Goal: Navigation & Orientation: Find specific page/section

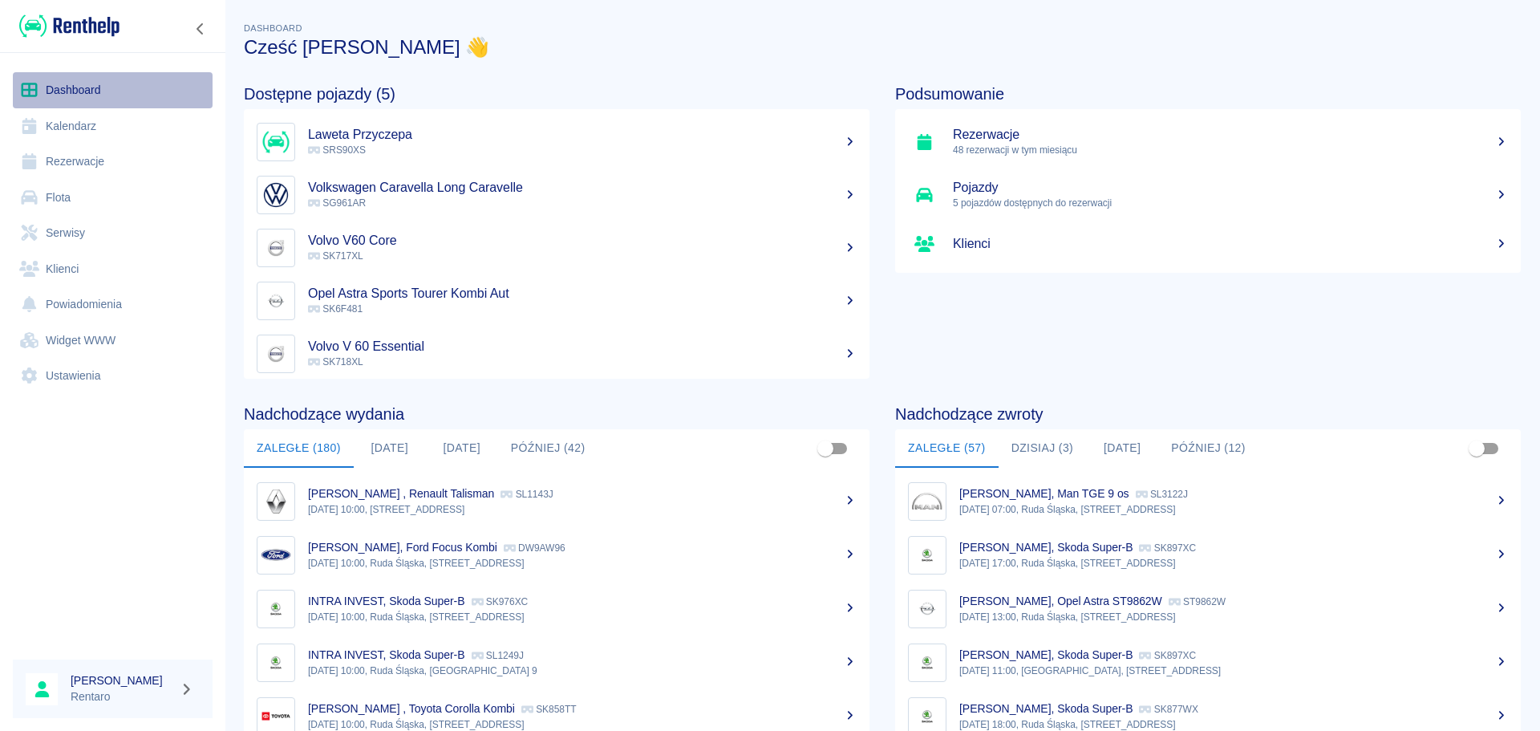
click at [69, 97] on link "Dashboard" at bounding box center [113, 90] width 200 height 36
click at [401, 451] on button "[DATE]" at bounding box center [390, 448] width 72 height 39
click at [397, 445] on button "[DATE]" at bounding box center [390, 448] width 72 height 39
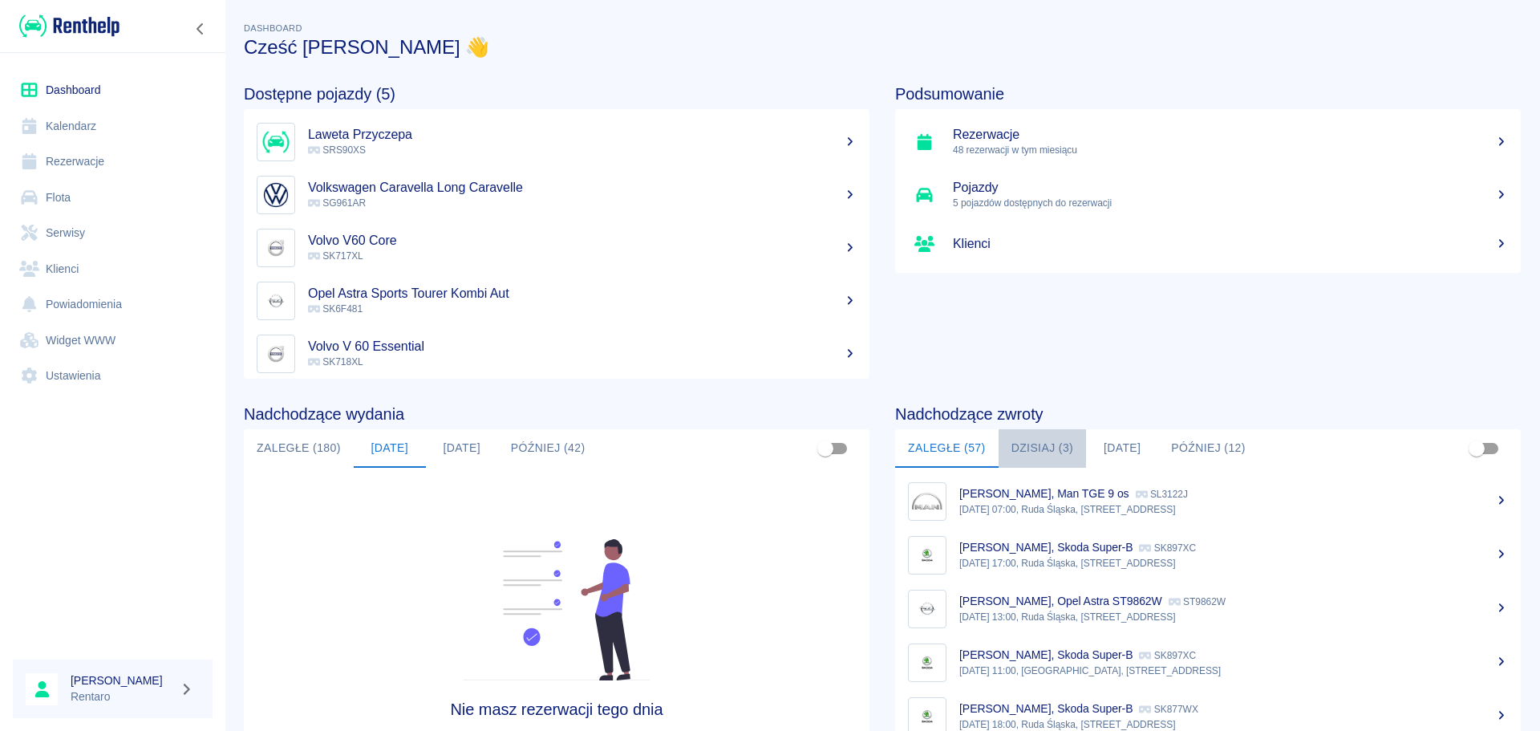
click at [1034, 448] on button "Dzisiaj (3)" at bounding box center [1043, 448] width 88 height 39
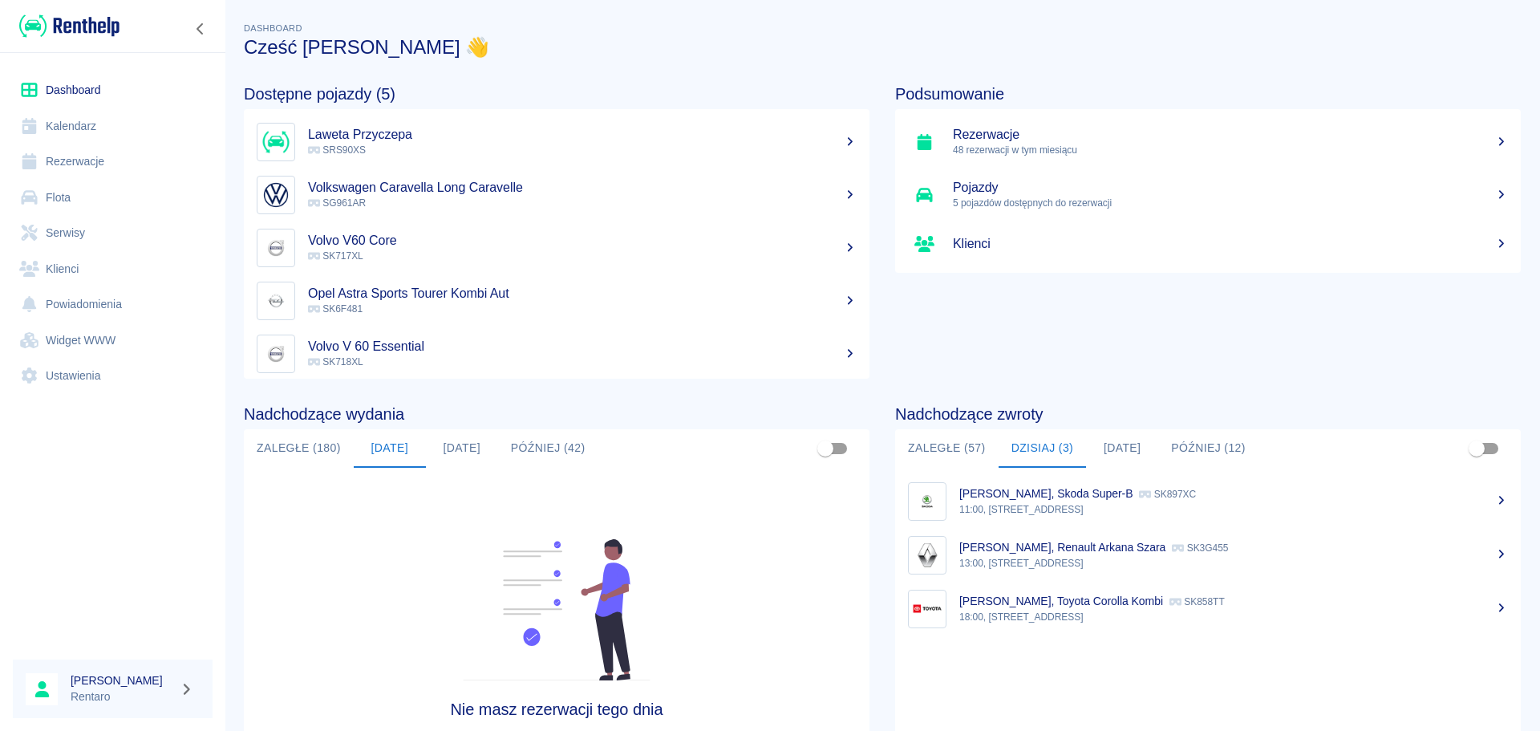
click at [117, 123] on link "Kalendarz" at bounding box center [113, 126] width 200 height 36
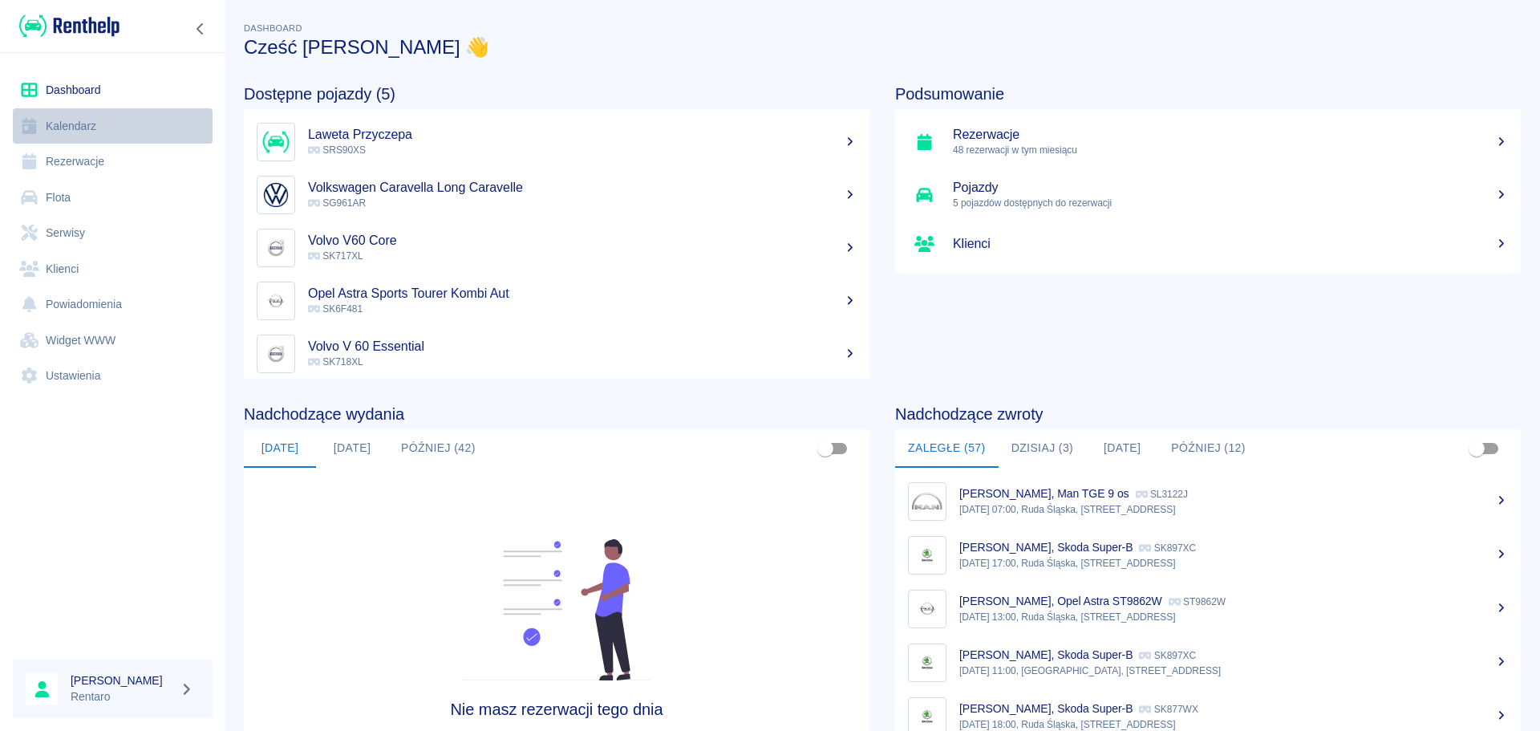
click at [83, 120] on link "Kalendarz" at bounding box center [113, 126] width 200 height 36
